Goal: Navigation & Orientation: Find specific page/section

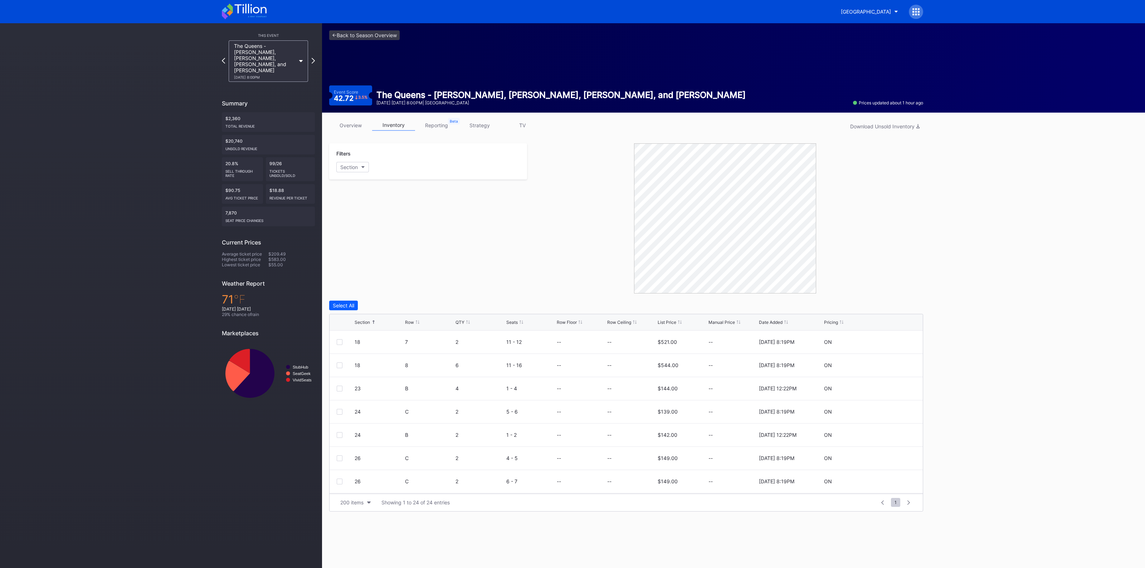
scroll to position [225, 0]
click at [381, 34] on link "<- Back to Season Overview" at bounding box center [364, 35] width 70 height 10
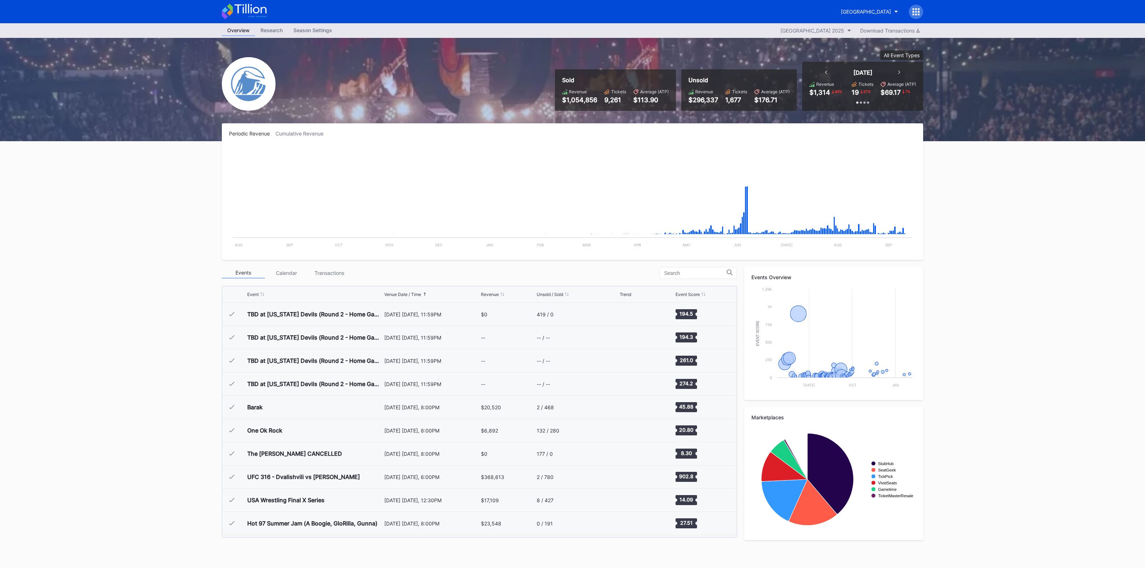
scroll to position [953, 0]
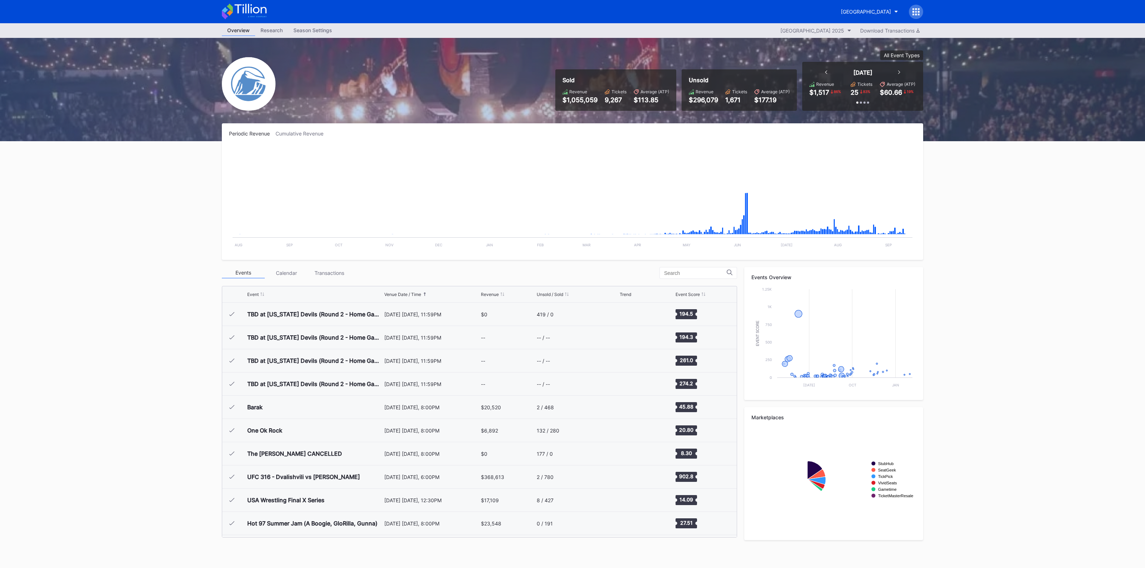
scroll to position [953, 0]
